Goal: Information Seeking & Learning: Learn about a topic

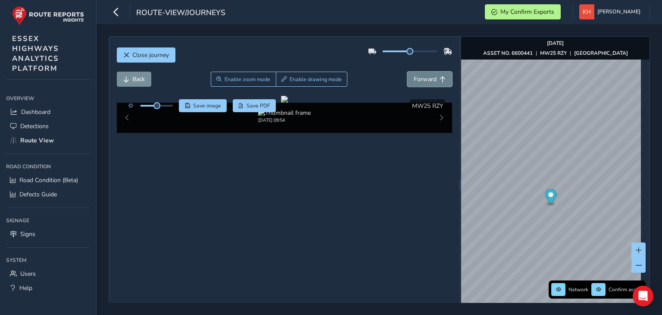
click at [415, 81] on span "Forward" at bounding box center [425, 79] width 23 height 8
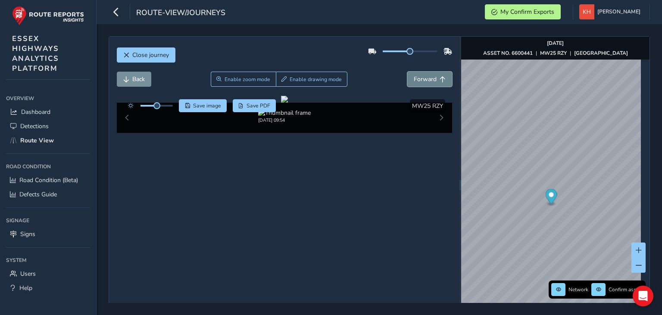
click at [415, 81] on span "Forward" at bounding box center [425, 79] width 23 height 8
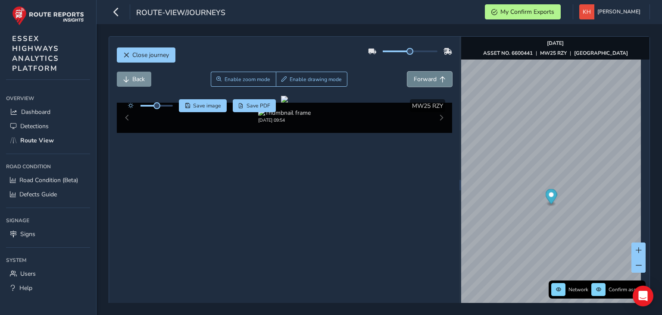
click at [415, 81] on span "Forward" at bounding box center [425, 79] width 23 height 8
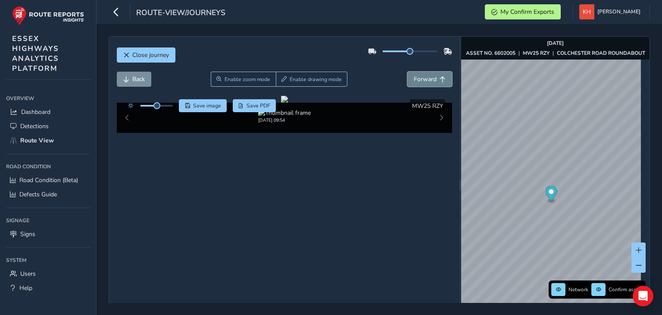
click at [415, 81] on span "Forward" at bounding box center [425, 79] width 23 height 8
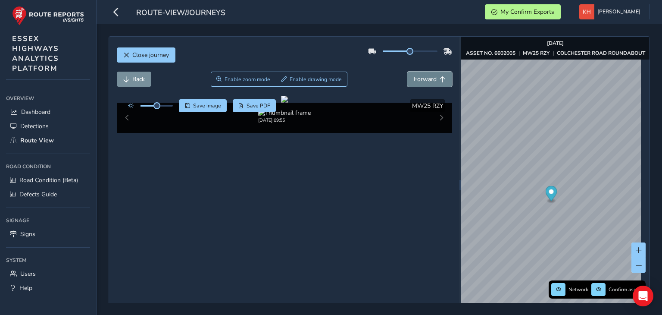
click at [415, 81] on span "Forward" at bounding box center [425, 79] width 23 height 8
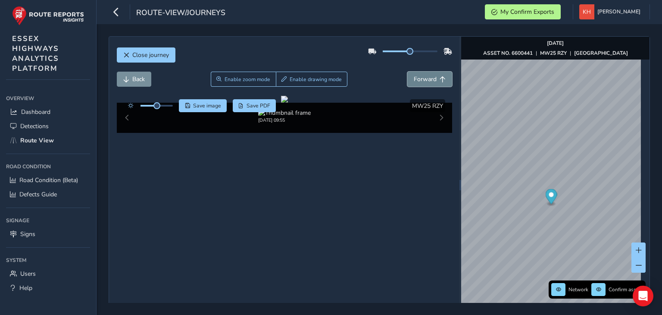
click at [415, 81] on span "Forward" at bounding box center [425, 79] width 23 height 8
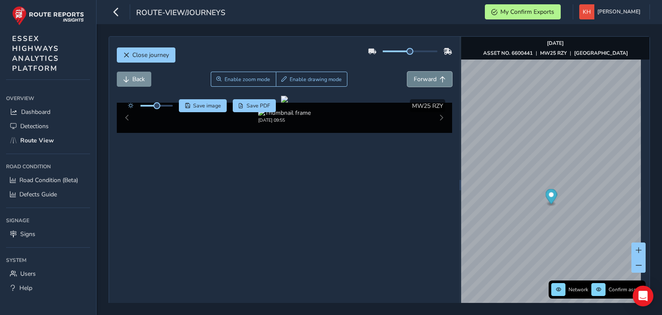
click at [415, 81] on span "Forward" at bounding box center [425, 79] width 23 height 8
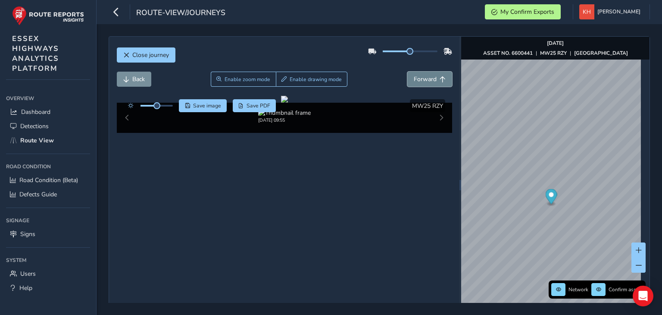
click at [415, 81] on span "Forward" at bounding box center [425, 79] width 23 height 8
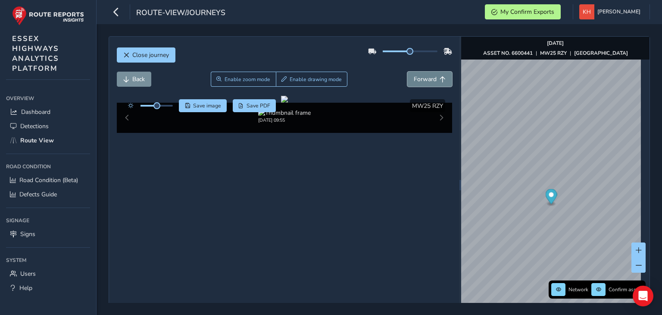
click at [415, 81] on span "Forward" at bounding box center [425, 79] width 23 height 8
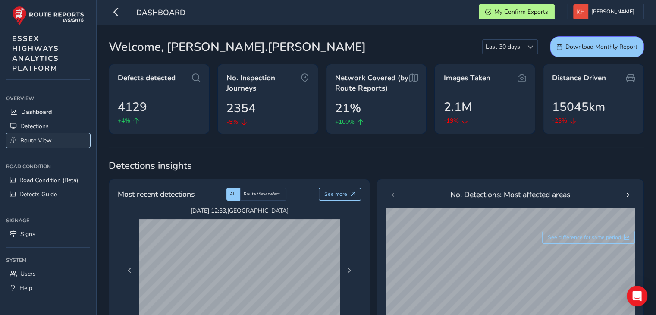
click at [42, 138] on span "Route View" at bounding box center [35, 140] width 31 height 8
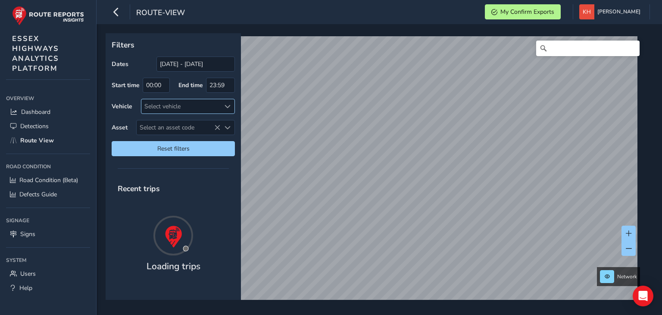
click at [165, 106] on div "Select vehicle" at bounding box center [180, 106] width 79 height 14
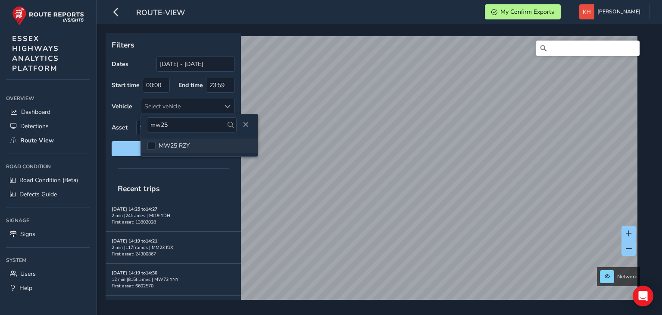
type input "mw25"
click at [166, 146] on span "MW25 RZY" at bounding box center [174, 145] width 31 height 8
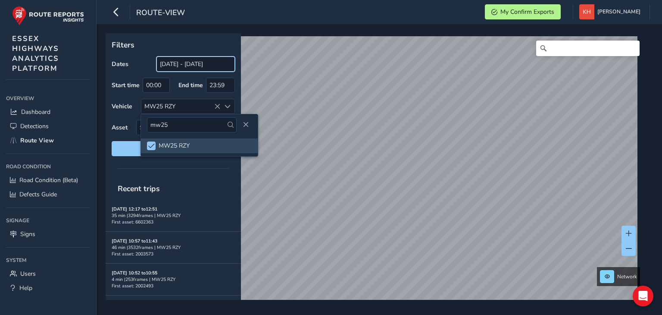
click at [203, 65] on input "29/07/2025 - 28/08/2025" at bounding box center [195, 63] width 78 height 15
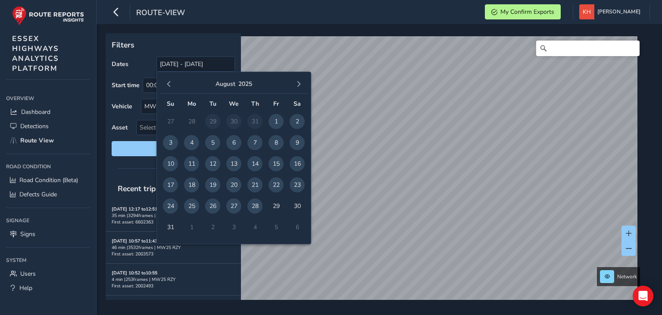
click at [257, 206] on span "28" at bounding box center [254, 205] width 15 height 15
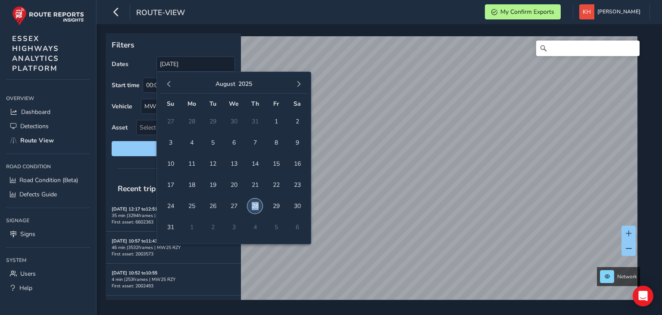
click at [257, 206] on span "28" at bounding box center [254, 205] width 15 height 15
type input "28/08/2025 - 28/08/2025"
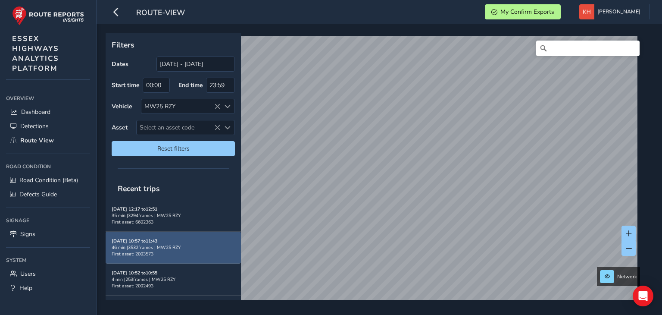
click at [170, 238] on div "Aug 28, 10:57 to 11:43 46 min | 3532 frames | MW25 RZY First asset: 2003573" at bounding box center [173, 247] width 123 height 19
